Goal: Information Seeking & Learning: Learn about a topic

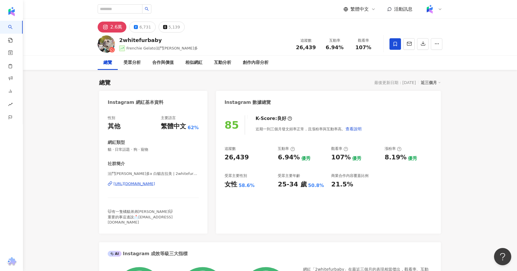
click at [157, 180] on div "法鬥吉拉多x 白貓吉拉美 | 2whitefurbaby https://www.instagram.com/2whitefurbaby/" at bounding box center [153, 188] width 91 height 34
click at [155, 185] on div "https://www.instagram.com/2whitefurbaby/" at bounding box center [135, 183] width 42 height 5
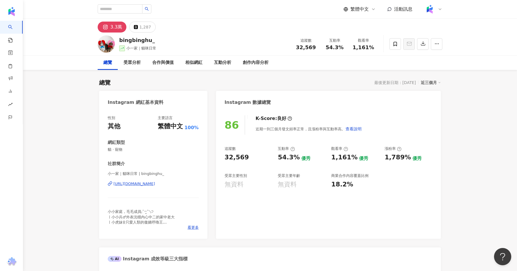
click at [155, 183] on div "https://www.instagram.com/bingbinghu_/" at bounding box center [135, 183] width 42 height 5
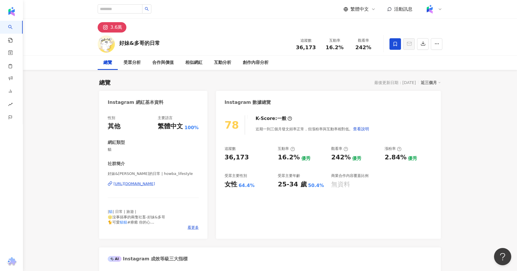
scroll to position [24, 0]
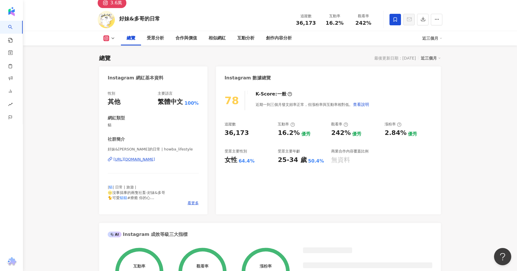
click at [155, 161] on div "https://www.instagram.com/howba_lifestyle/" at bounding box center [135, 159] width 42 height 5
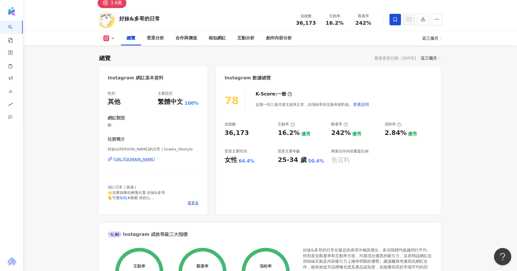
click at [155, 159] on div "https://www.instagram.com/howba_lifestyle/" at bounding box center [135, 159] width 42 height 5
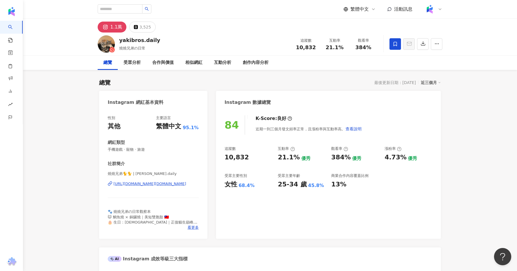
click at [163, 184] on div "https://www.instagram.com/yakibros.daily/" at bounding box center [150, 183] width 73 height 5
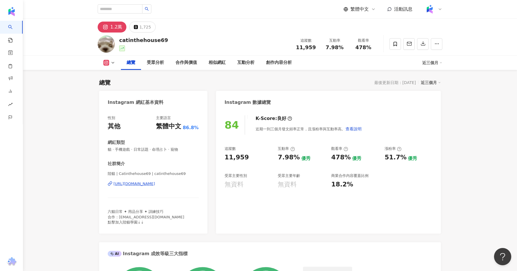
click at [154, 182] on div "[URL][DOMAIN_NAME]" at bounding box center [135, 183] width 42 height 5
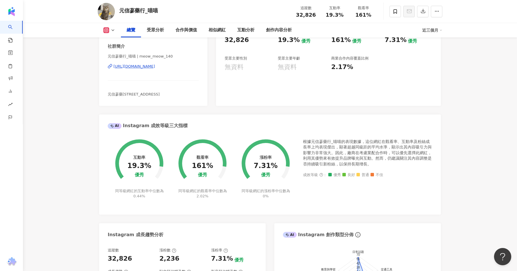
scroll to position [104, 0]
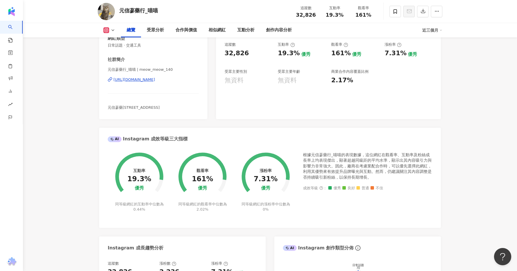
click at [149, 80] on div "https://www.instagram.com/meow_meow_140/" at bounding box center [135, 79] width 42 height 5
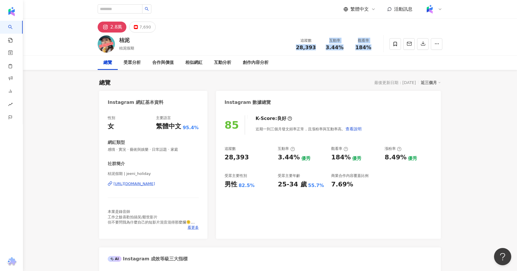
drag, startPoint x: 293, startPoint y: 47, endPoint x: 369, endPoint y: 49, distance: 75.9
click at [369, 49] on div "追蹤數 28,393 互動率 3.44% 觀看率 184%" at bounding box center [335, 43] width 86 height 17
copy div "28,393 互動率 3.44% 觀看率 184%"
click at [148, 183] on div "https://www.instagram.com/jeeni_holiday/" at bounding box center [135, 183] width 42 height 5
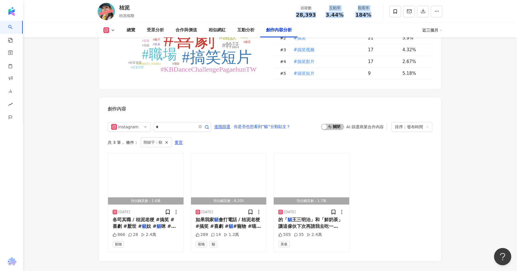
scroll to position [1747, 0]
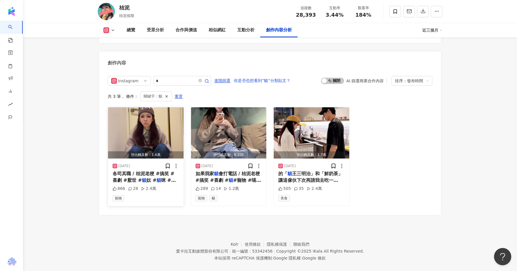
click at [159, 163] on div "2025/2/3" at bounding box center [146, 166] width 66 height 6
click at [159, 170] on div "各司其職 / 桔泥老梗 #搞笑 #喜劇 #厭世 # 貓 奴 # 貓 咪 # 貓貓 #狗狗 #寵物 #社畜 #勞工 #收假症候群 #連假" at bounding box center [146, 176] width 66 height 13
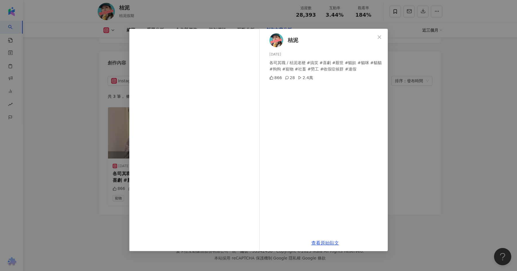
click at [418, 109] on div "桔泥 2025/2/3 各司其職 / 桔泥老梗 #搞笑 #喜劇 #厭世 #貓奴 #貓咪 #貓貓 #狗狗 #寵物 #社畜 #勞工 #收假症候群 #連假 866 …" at bounding box center [258, 135] width 517 height 271
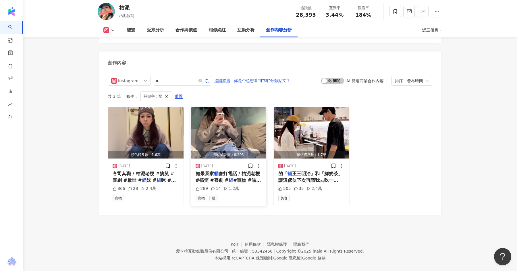
click at [242, 130] on img "button" at bounding box center [229, 132] width 76 height 51
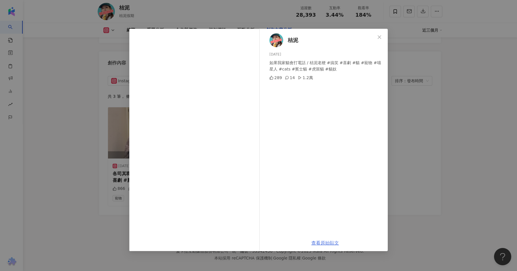
click at [329, 243] on link "查看原始貼文" at bounding box center [325, 242] width 28 height 5
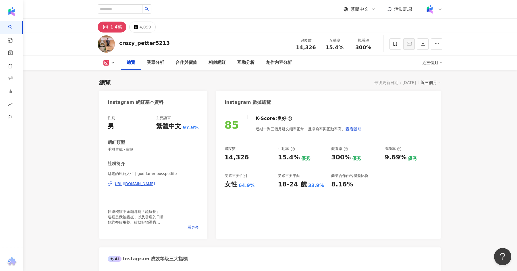
click at [147, 183] on div "[URL][DOMAIN_NAME]" at bounding box center [135, 183] width 42 height 5
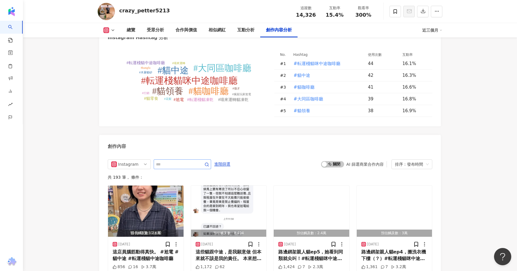
scroll to position [1637, 0]
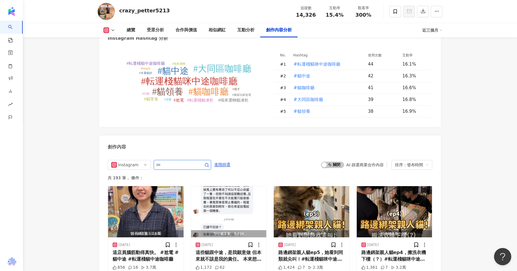
click at [187, 161] on input "text" at bounding box center [176, 164] width 40 height 7
click at [333, 161] on div "啟動 關閉 AI 篩選商業合作內容 排序：發布時間" at bounding box center [376, 165] width 111 height 10
click at [335, 161] on span "啟動 關閉" at bounding box center [332, 164] width 23 height 6
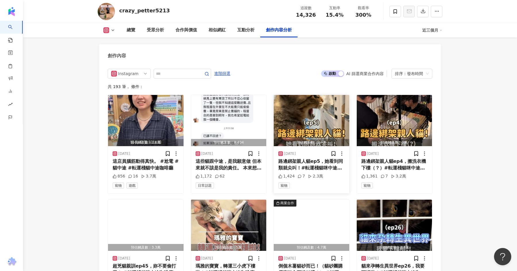
scroll to position [1716, 0]
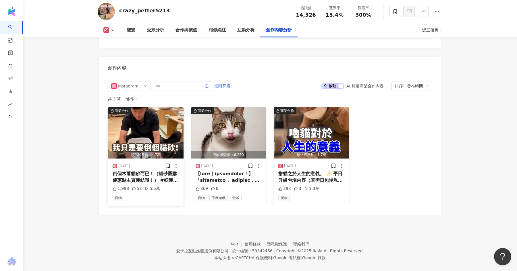
click at [127, 170] on div "倒個木薯貓砂而已！（貓砂團購優惠點主頁連結哦！） #転運棧貓咪中途咖啡廳 #貓咖啡廳 #大同區咖啡廳 #貓中途 #木薯貓砂" at bounding box center [146, 176] width 66 height 13
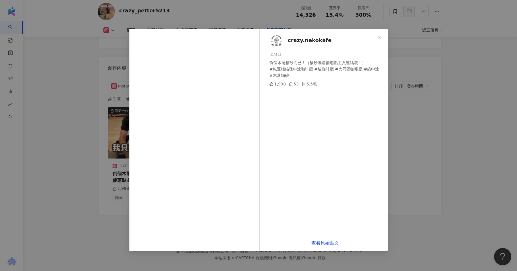
click at [413, 111] on div "crazy.nekokafe 2025/9/4 倒個木薯貓砂而已！（貓砂團購優惠點主頁連結哦！） #転運棧貓咪中途咖啡廳 #貓咖啡廳 #大同區咖啡廳 #貓中途…" at bounding box center [258, 135] width 517 height 271
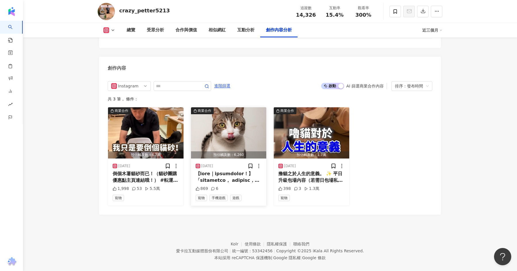
click at [226, 133] on img "button" at bounding box center [229, 132] width 76 height 51
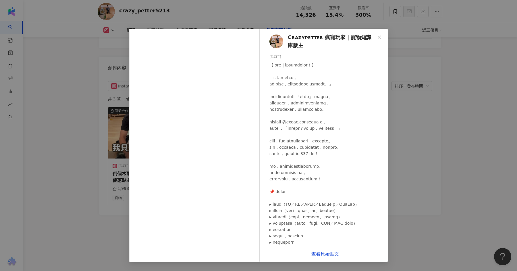
click at [448, 129] on div "Cʀᴀᴢʏᴘᴇᴛᴛᴇʀ 瘋寵玩家｜寵物知識庫版主 2025/8/28 869 6 查看原始貼文" at bounding box center [258, 135] width 517 height 271
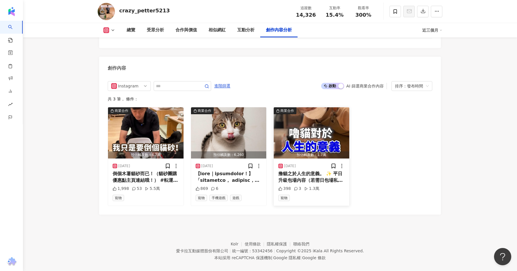
click at [307, 125] on img "button" at bounding box center [312, 132] width 76 height 51
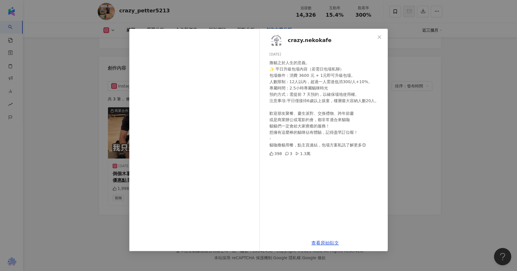
click at [420, 130] on div "crazy.nekokafe 2024/12/8 撸貓之於人生的意義。 ✨ 平日升級包場內容（若需日包場私聊） 包場條件：消費 3600 元 + 1元即可升級…" at bounding box center [258, 135] width 517 height 271
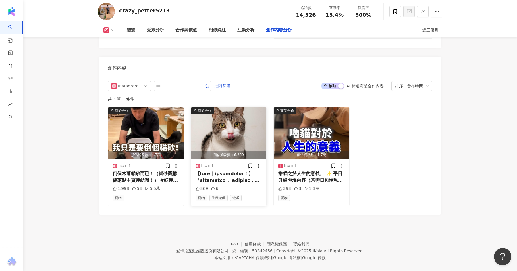
click at [230, 125] on img "button" at bounding box center [229, 132] width 76 height 51
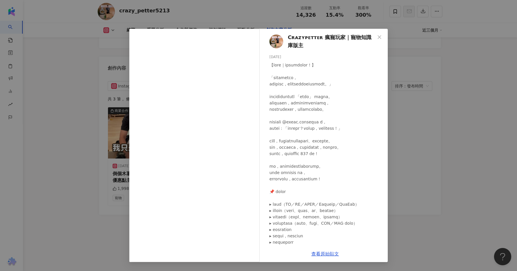
click at [478, 100] on div "Cʀᴀᴢʏᴘᴇᴛᴛᴇʀ 瘋寵玩家｜寵物知識庫版主 2025/8/28 869 6 查看原始貼文" at bounding box center [258, 135] width 517 height 271
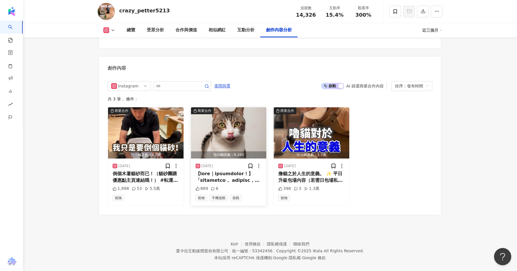
click at [232, 133] on img "button" at bounding box center [229, 132] width 76 height 51
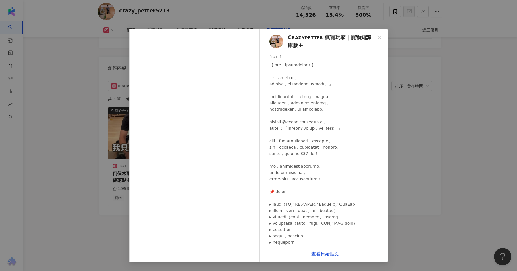
click at [474, 157] on div "Cʀᴀᴢʏᴘᴇᴛᴛᴇʀ 瘋寵玩家｜寵物知識庫版主 2025/8/28 869 6 查看原始貼文" at bounding box center [258, 135] width 517 height 271
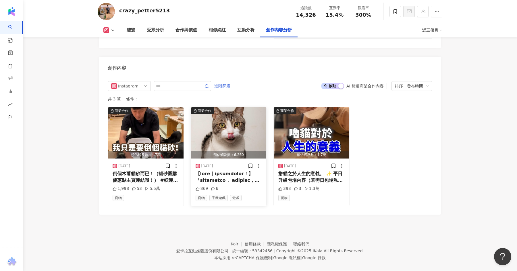
click at [241, 117] on img "button" at bounding box center [229, 132] width 76 height 51
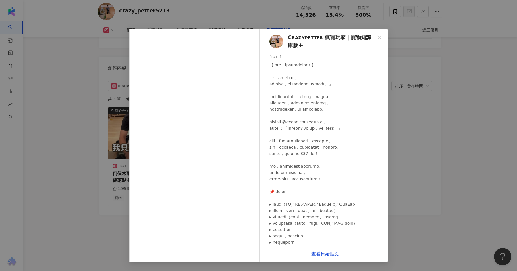
click at [451, 139] on div "Cʀᴀᴢʏᴘᴇᴛᴛᴇʀ 瘋寵玩家｜寵物知識庫版主 2025/8/28 869 6 查看原始貼文" at bounding box center [258, 135] width 517 height 271
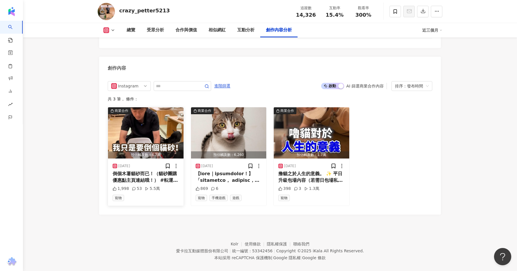
click at [142, 135] on img "button" at bounding box center [146, 132] width 76 height 51
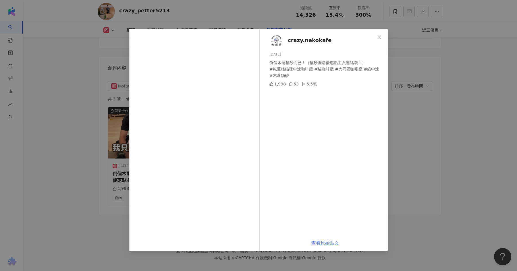
click at [323, 244] on link "查看原始貼文" at bounding box center [325, 242] width 28 height 5
click at [404, 70] on div "crazy.nekokafe 2025/9/4 倒個木薯貓砂而已！（貓砂團購優惠點主頁連結哦！） #転運棧貓咪中途咖啡廳 #貓咖啡廳 #大同區咖啡廳 #貓中途…" at bounding box center [258, 135] width 517 height 271
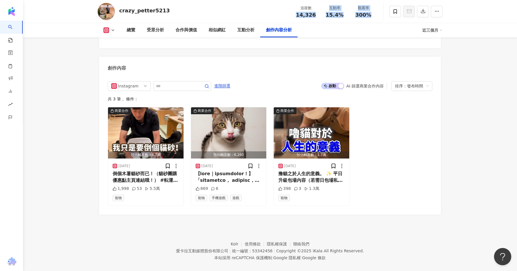
drag, startPoint x: 296, startPoint y: 16, endPoint x: 371, endPoint y: 17, distance: 74.7
click at [371, 17] on div "追蹤數 14,326 互動率 15.4% 觀看率 300%" at bounding box center [335, 11] width 86 height 17
copy div "14,326 互動率 15.4% 觀看率 300%"
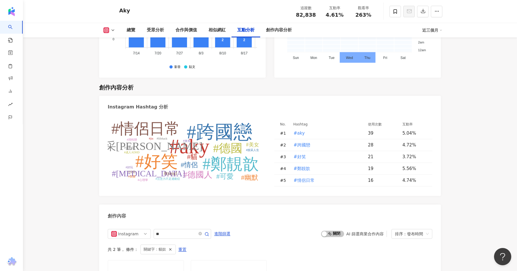
scroll to position [1593, 0]
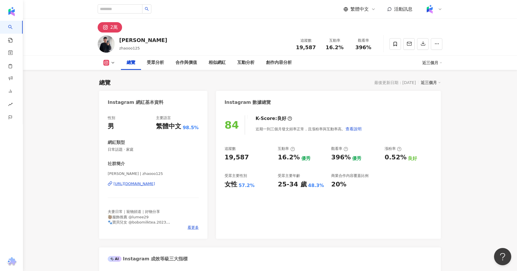
click at [147, 182] on div "[URL][DOMAIN_NAME]" at bounding box center [135, 183] width 42 height 5
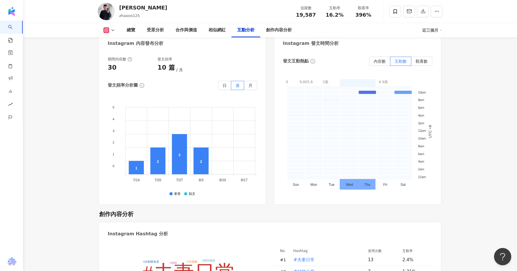
scroll to position [1317, 0]
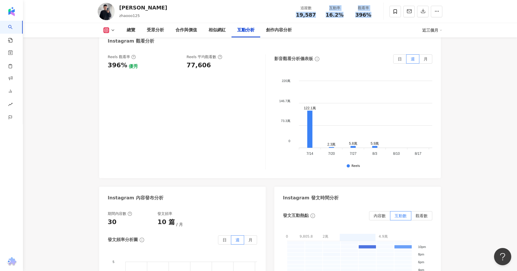
drag, startPoint x: 295, startPoint y: 14, endPoint x: 374, endPoint y: 16, distance: 78.7
click at [374, 16] on div "追蹤數 19,587 互動率 16.2% 觀看率 396%" at bounding box center [335, 11] width 86 height 17
copy div "19,587 互動率 16.2% 觀看率 396%"
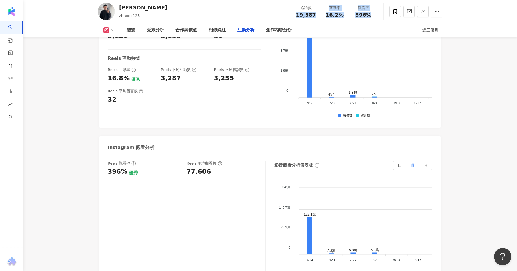
scroll to position [1204, 0]
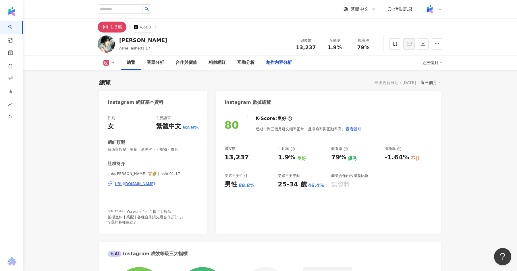
drag, startPoint x: 353, startPoint y: 48, endPoint x: 376, endPoint y: 47, distance: 23.9
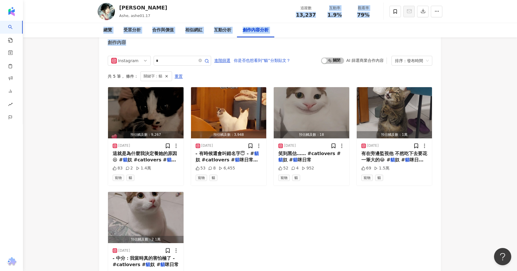
click at [386, 31] on div "總覽 受眾分析 合作與價值 相似網紅 互動分析 創作內容分析" at bounding box center [270, 30] width 345 height 14
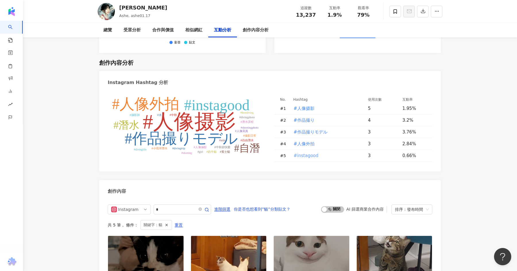
scroll to position [1431, 0]
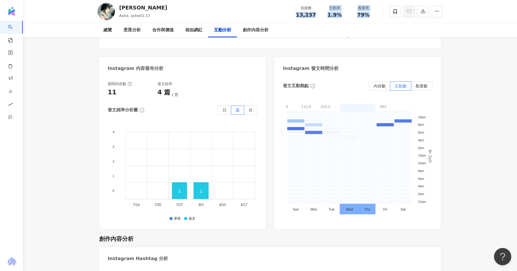
drag, startPoint x: 295, startPoint y: 14, endPoint x: 369, endPoint y: 16, distance: 74.8
click at [369, 16] on div "追蹤數 13,237 互動率 1.9% 觀看率 79%" at bounding box center [335, 11] width 86 height 17
copy div "13,237 互動率 1.9% 觀看率 79%"
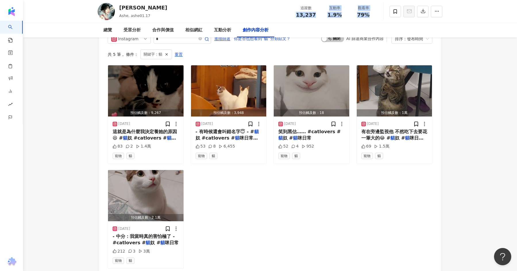
scroll to position [1777, 0]
click at [171, 195] on img "button" at bounding box center [146, 195] width 76 height 51
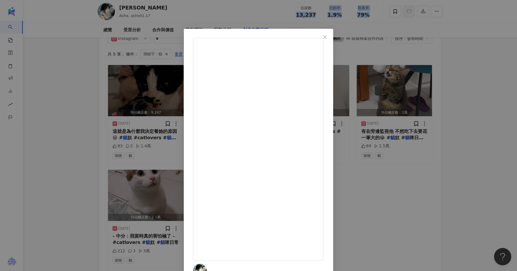
click at [467, 131] on div "阿栩 2025/1/29 - 中分：我當時真的害怕極了 - #catlovers #貓奴 #貓咪日常 212 3 3萬 查看原始貼文" at bounding box center [258, 135] width 517 height 271
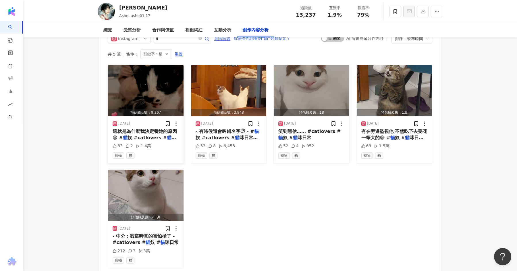
click at [153, 100] on img "button" at bounding box center [146, 90] width 76 height 51
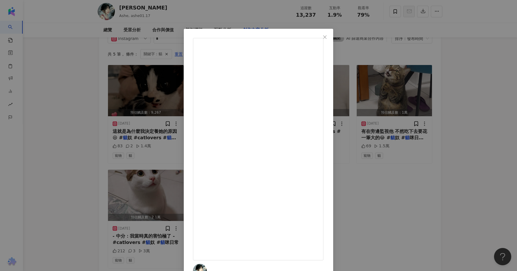
click at [415, 164] on div "阿栩 2025/9/16 這就是為什麼我決定養她的原因😆 #貓奴 #catlovers #貓咪日常 #奶牛貓 #賓士貓 83 2 1.4萬 查看原始貼文" at bounding box center [258, 135] width 517 height 271
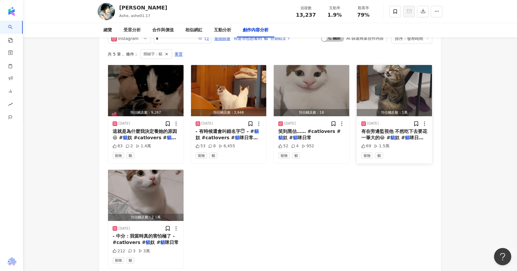
click at [401, 106] on img "button" at bounding box center [395, 90] width 76 height 51
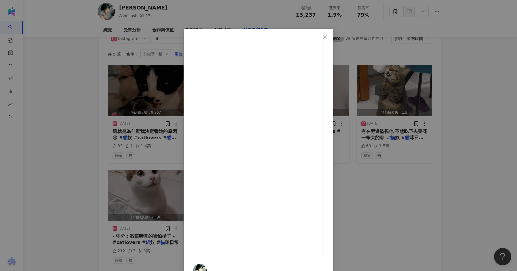
click at [453, 53] on div "阿栩 2025/2/7 有在旁邊監視他 不然吃下去要花一筆大的😂 #貓奴 #貓咪日常 #catlovers 69 1.5萬 查看原始貼文" at bounding box center [258, 135] width 517 height 271
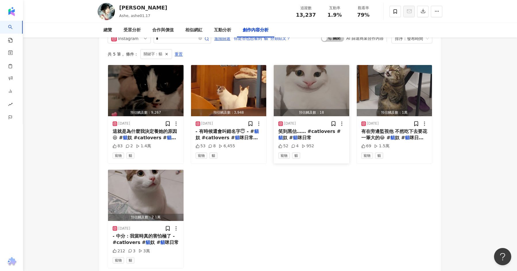
click at [322, 103] on img "button" at bounding box center [312, 90] width 76 height 51
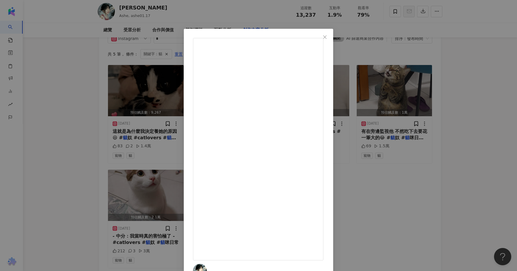
click at [437, 110] on div "阿栩 2025/4/14 笑到黑估…… #catlovers #貓奴 #貓咪日常 52 4 952 查看原始貼文" at bounding box center [258, 135] width 517 height 271
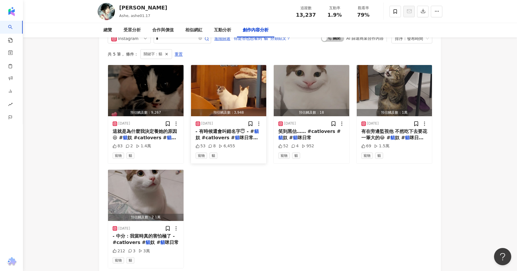
click at [214, 104] on img "button" at bounding box center [229, 90] width 76 height 51
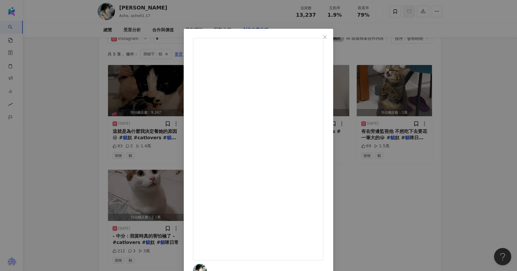
click at [85, 110] on div "阿栩 2025/9/10 - 有時候還會叫錯名字😇 - #貓奴 #catlovers #貓咪日常 #instagood 53 8 6,455 查看原始貼文" at bounding box center [258, 135] width 517 height 271
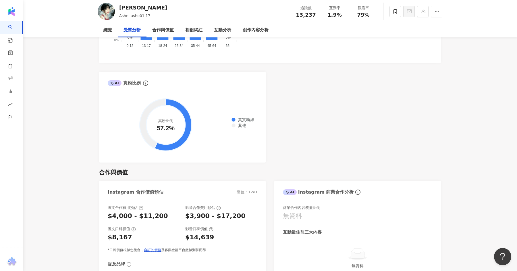
scroll to position [648, 0]
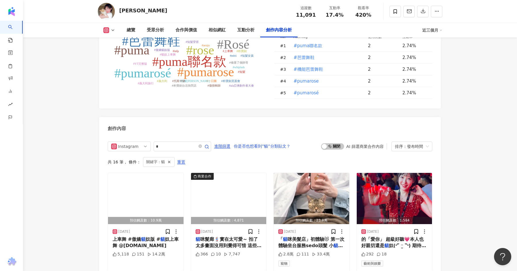
scroll to position [1670, 0]
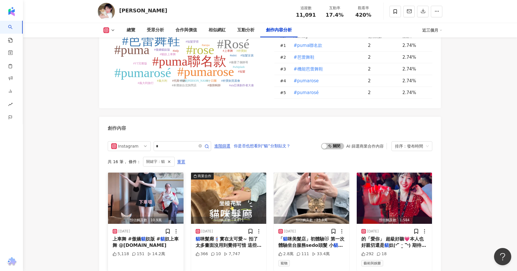
click at [141, 191] on img "button" at bounding box center [146, 197] width 76 height 51
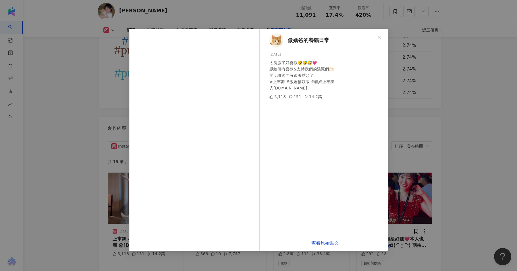
click at [456, 120] on div "傲嬌爸的養貓日常 2025/9/29 太洗腦了好喜歡🤣🤣🤣💗 獻給所有喜歡&支持我們的嬌泥們🫶🏻 問：誰後面有跟著點頭？ #上車舞 #傲嬌貓奴版 #貓奴上車舞…" at bounding box center [258, 135] width 517 height 271
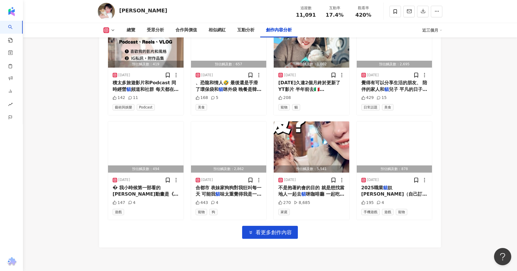
scroll to position [1939, 0]
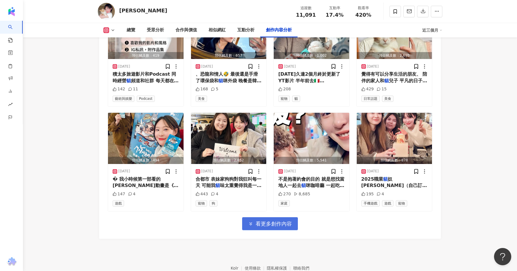
click at [281, 224] on span "看更多創作內容" at bounding box center [274, 223] width 36 height 6
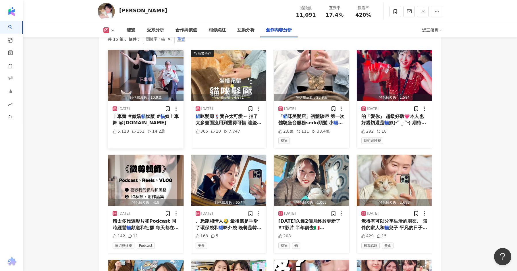
scroll to position [1773, 0]
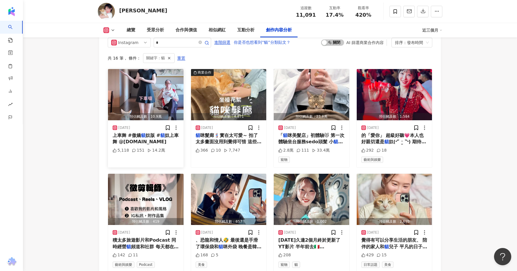
click at [138, 91] on img "button" at bounding box center [146, 94] width 76 height 51
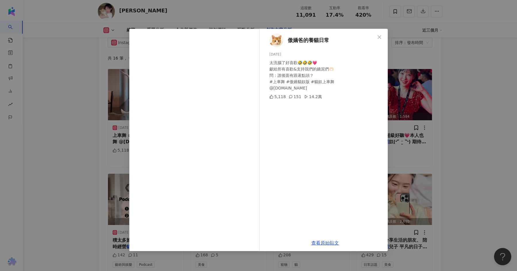
click at [40, 128] on div "傲嬌爸的養貓日常 2025/9/29 太洗腦了好喜歡🤣🤣🤣💗 獻給所有喜歡&支持我們的嬌泥們🫶🏻 問：誰後面有跟著點頭？ #上車舞 #傲嬌貓奴版 #貓奴上車舞…" at bounding box center [258, 135] width 517 height 271
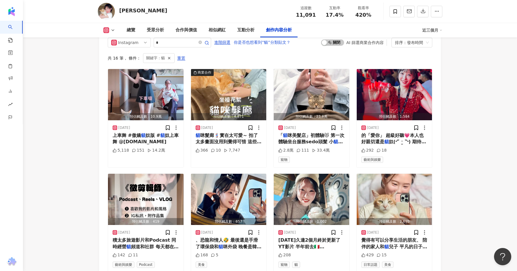
scroll to position [1762, 0]
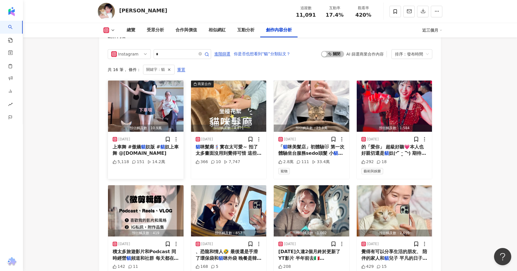
click at [135, 124] on div "預估觸及數：10.9萬" at bounding box center [146, 127] width 76 height 7
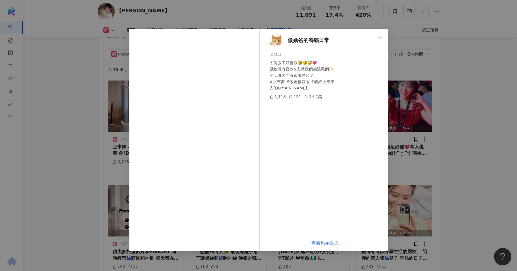
click at [335, 243] on link "查看原始貼文" at bounding box center [325, 242] width 28 height 5
click at [405, 66] on div "傲嬌爸的養貓日常 2025/9/29 太洗腦了好喜歡🤣🤣🤣💗 獻給所有喜歡&支持我們的嬌泥們🫶🏻 問：誰後面有跟著點頭？ #上車舞 #傲嬌貓奴版 #貓奴上車舞…" at bounding box center [258, 135] width 517 height 271
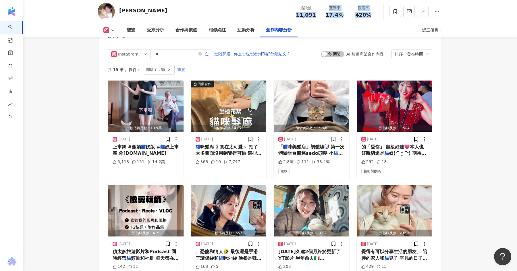
drag, startPoint x: 295, startPoint y: 14, endPoint x: 382, endPoint y: 16, distance: 86.8
click at [382, 16] on div "ISA依莎 追蹤數 11,091 互動率 17.4% 觀看率 420%" at bounding box center [270, 11] width 368 height 23
copy div "11,091 互動率 17.4% 觀看率 420%"
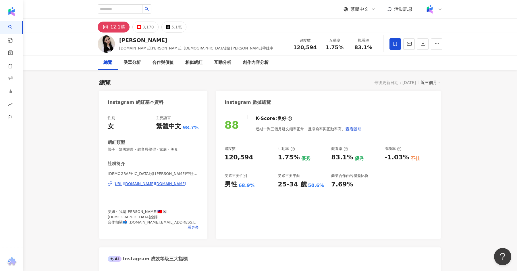
click at [147, 184] on div "[URL][DOMAIN_NAME][DOMAIN_NAME]" at bounding box center [150, 183] width 73 height 5
